Goal: Information Seeking & Learning: Learn about a topic

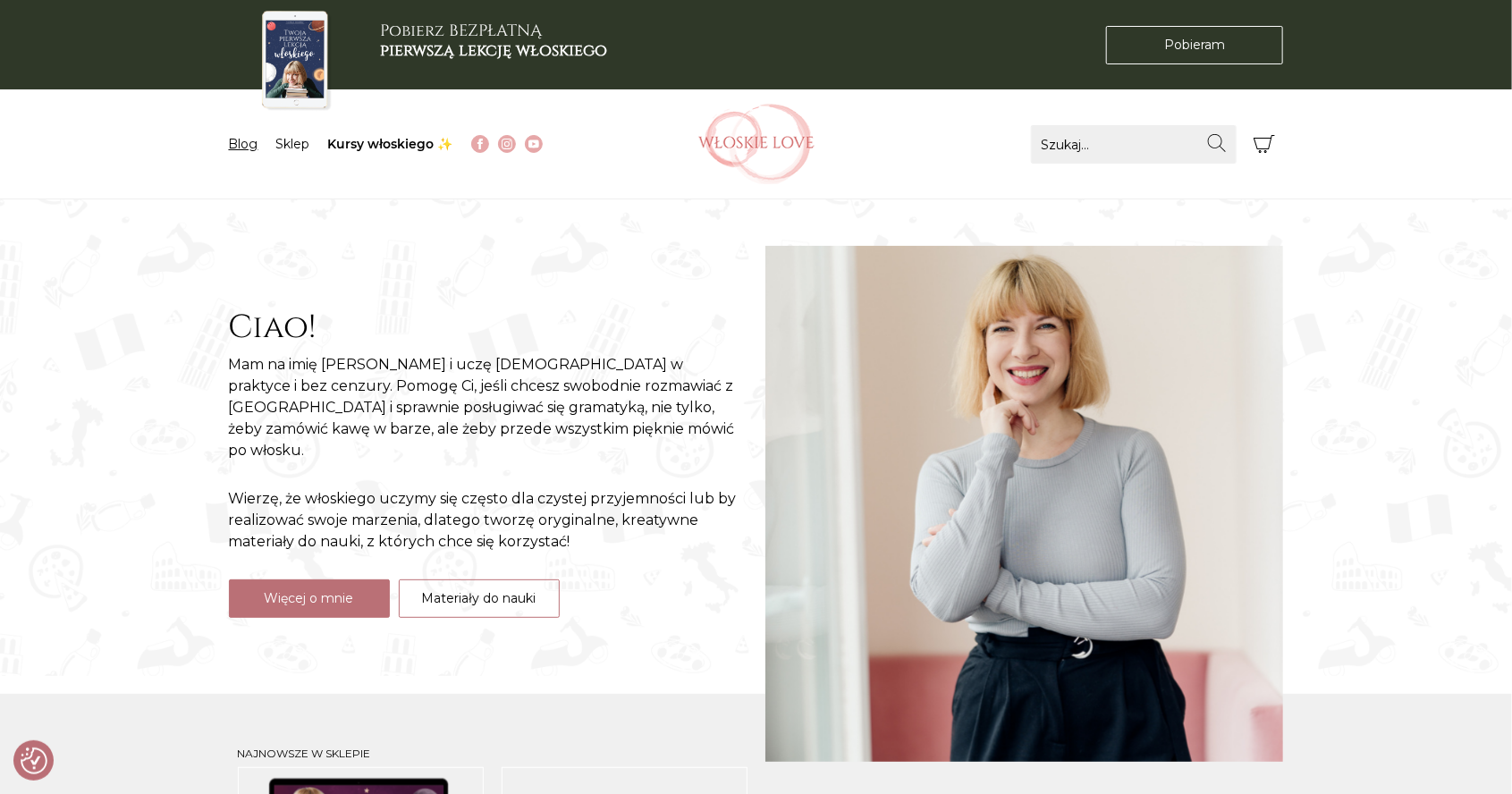
click at [239, 144] on link "Blog" at bounding box center [243, 144] width 30 height 16
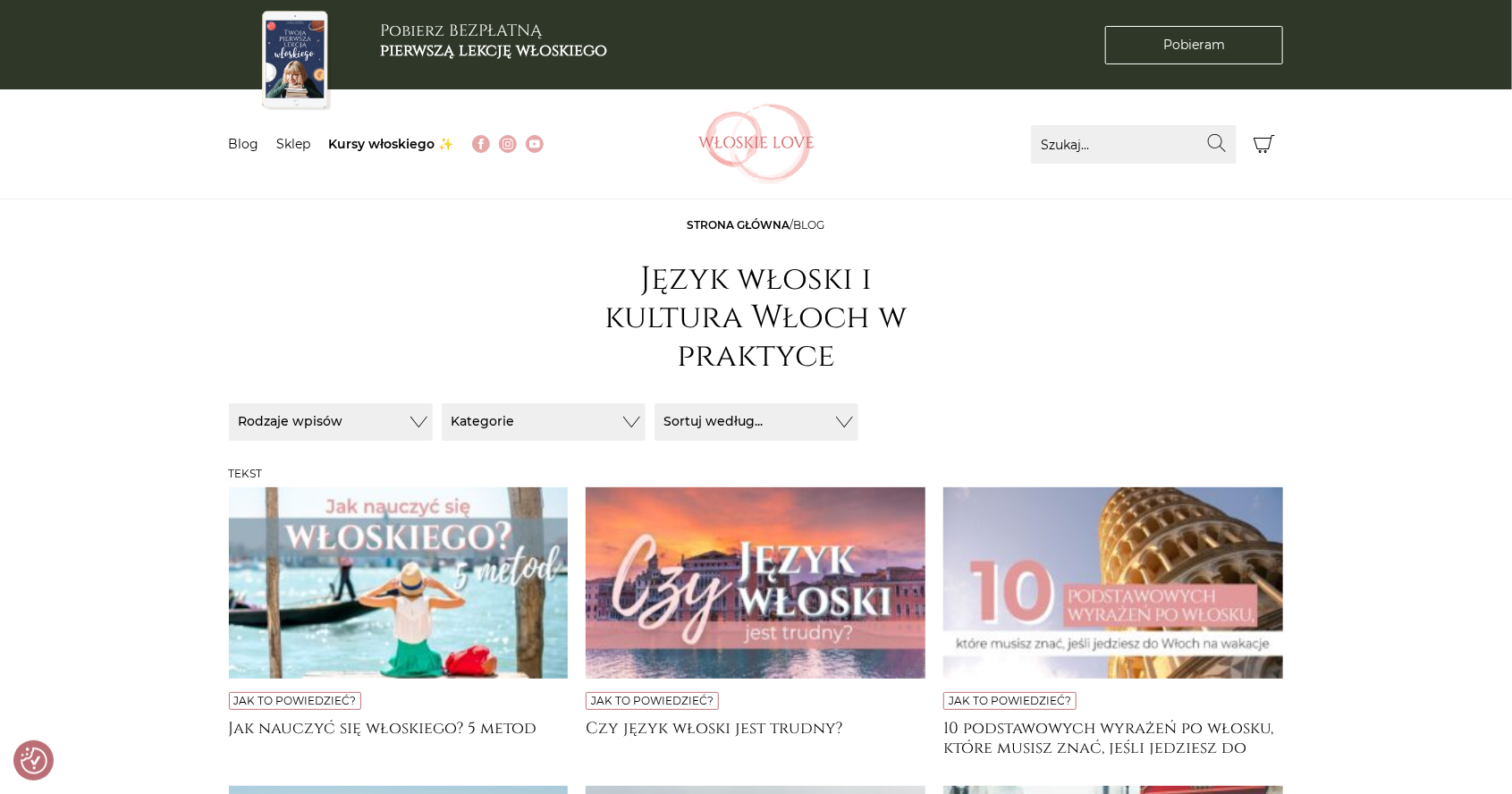
click at [294, 149] on link "Sklep" at bounding box center [294, 144] width 34 height 16
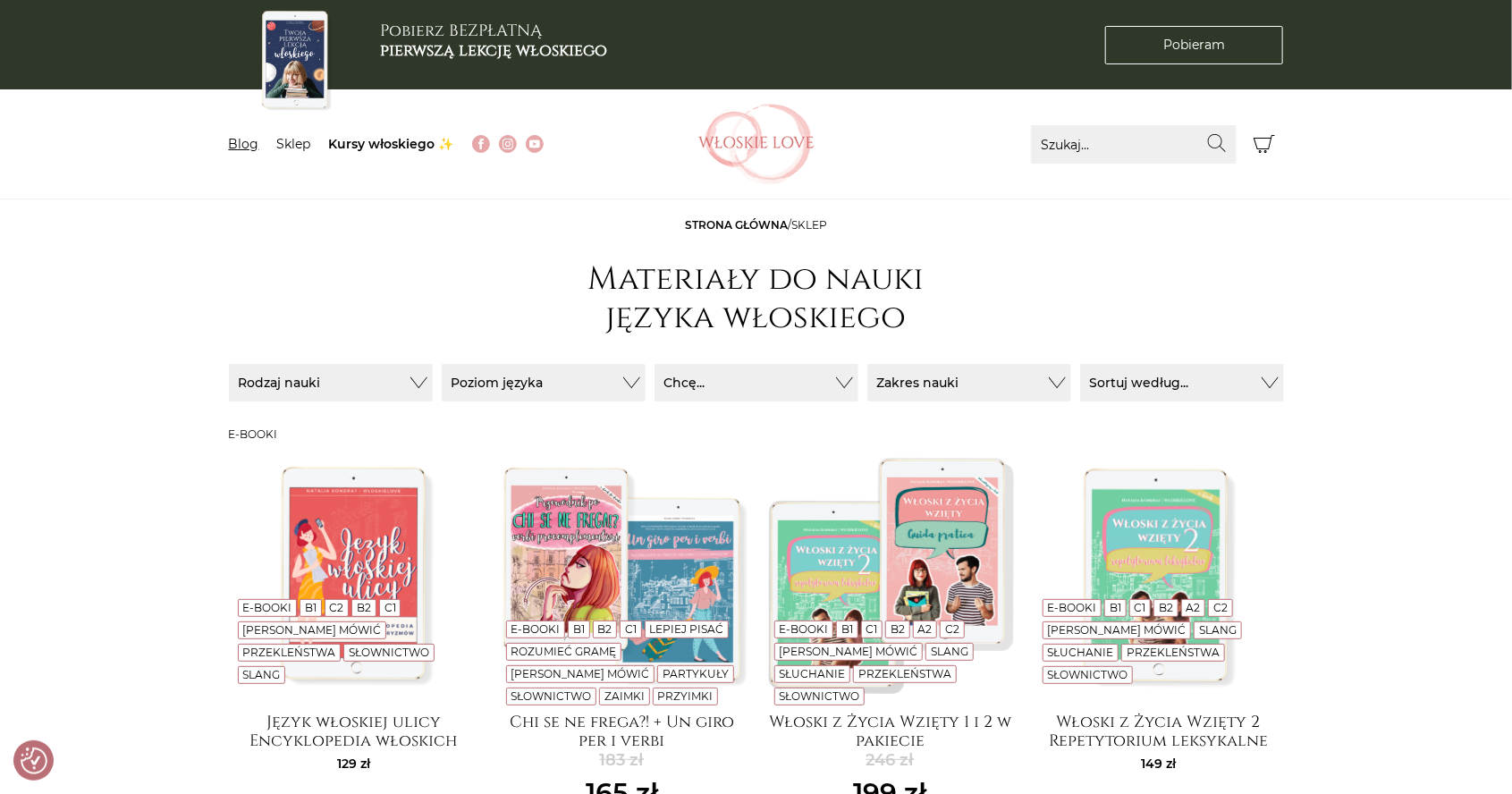
click at [242, 141] on link "Blog" at bounding box center [243, 144] width 30 height 16
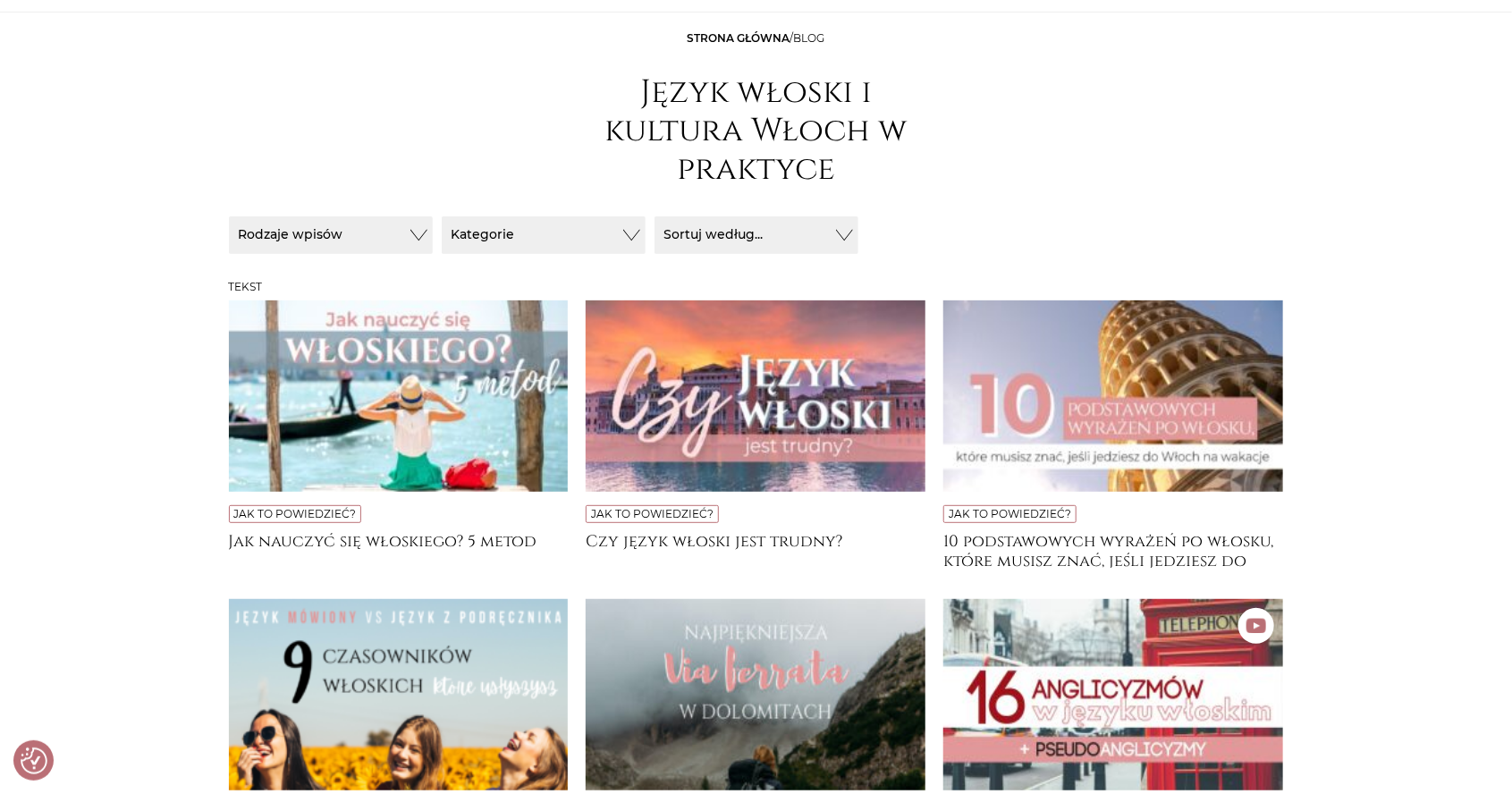
scroll to position [188, 0]
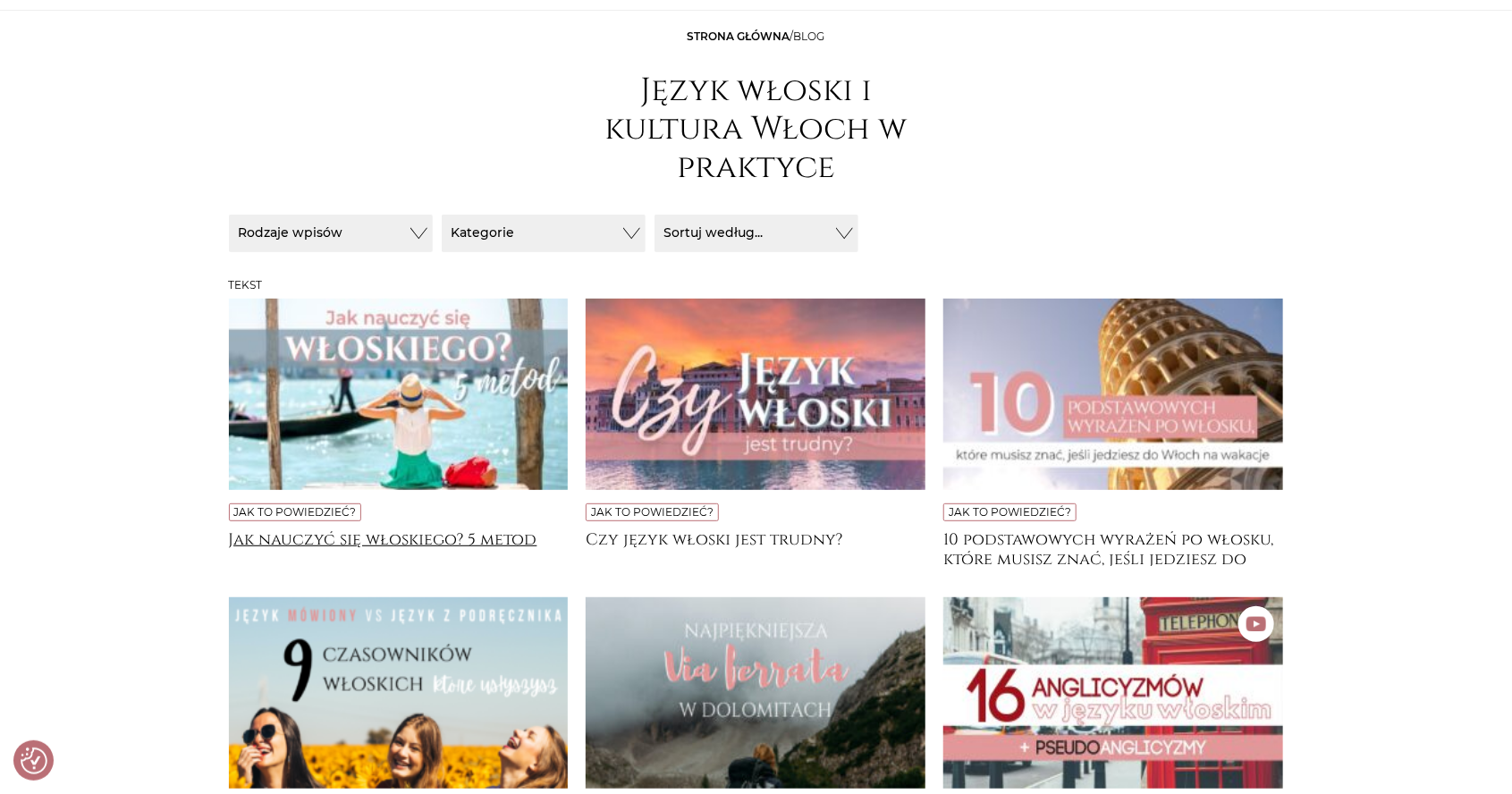
click at [460, 534] on h4 "Jak nauczyć się włoskiego? 5 metod" at bounding box center [399, 548] width 340 height 36
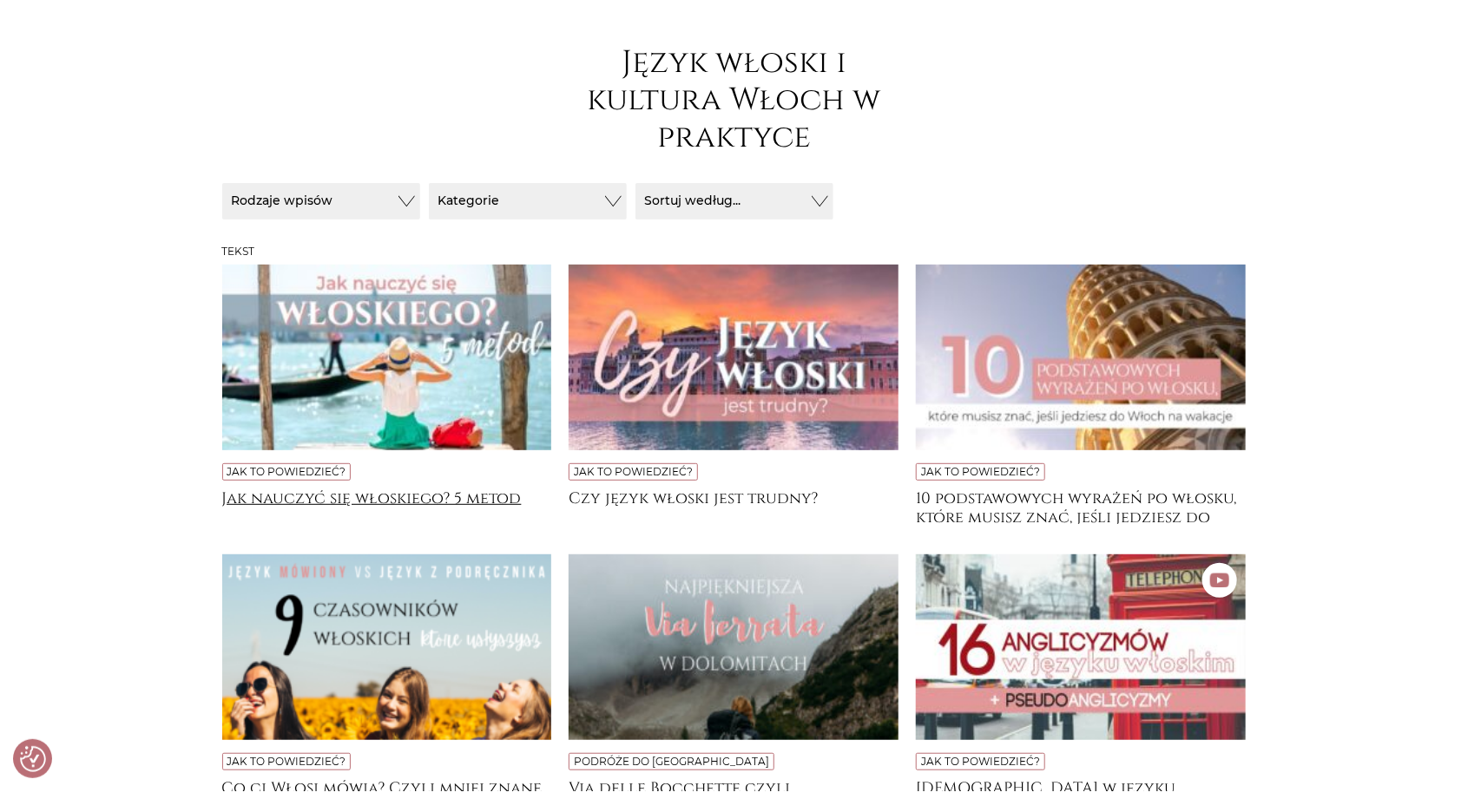
scroll to position [0, 0]
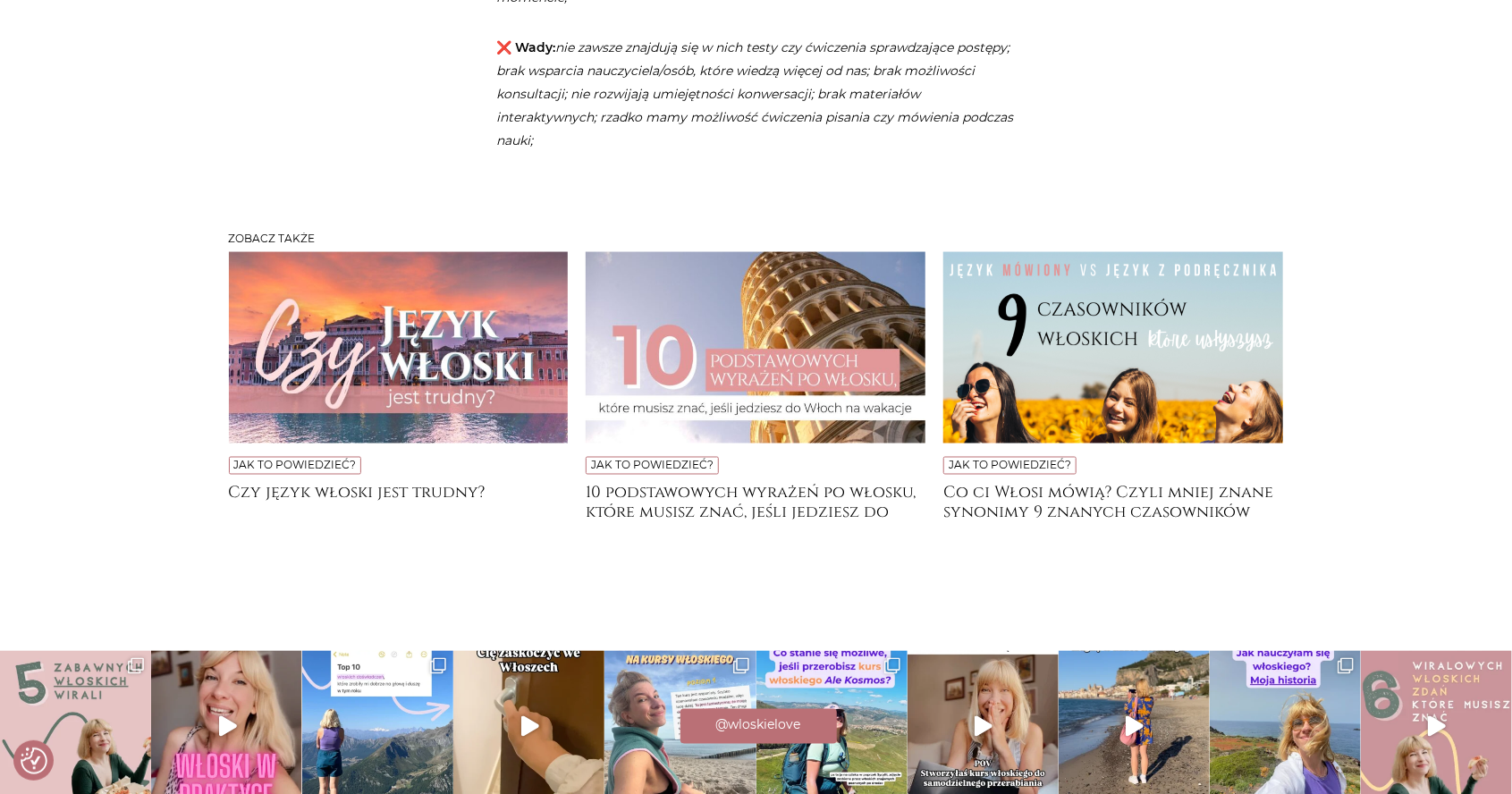
scroll to position [4877, 0]
